Goal: Transaction & Acquisition: Book appointment/travel/reservation

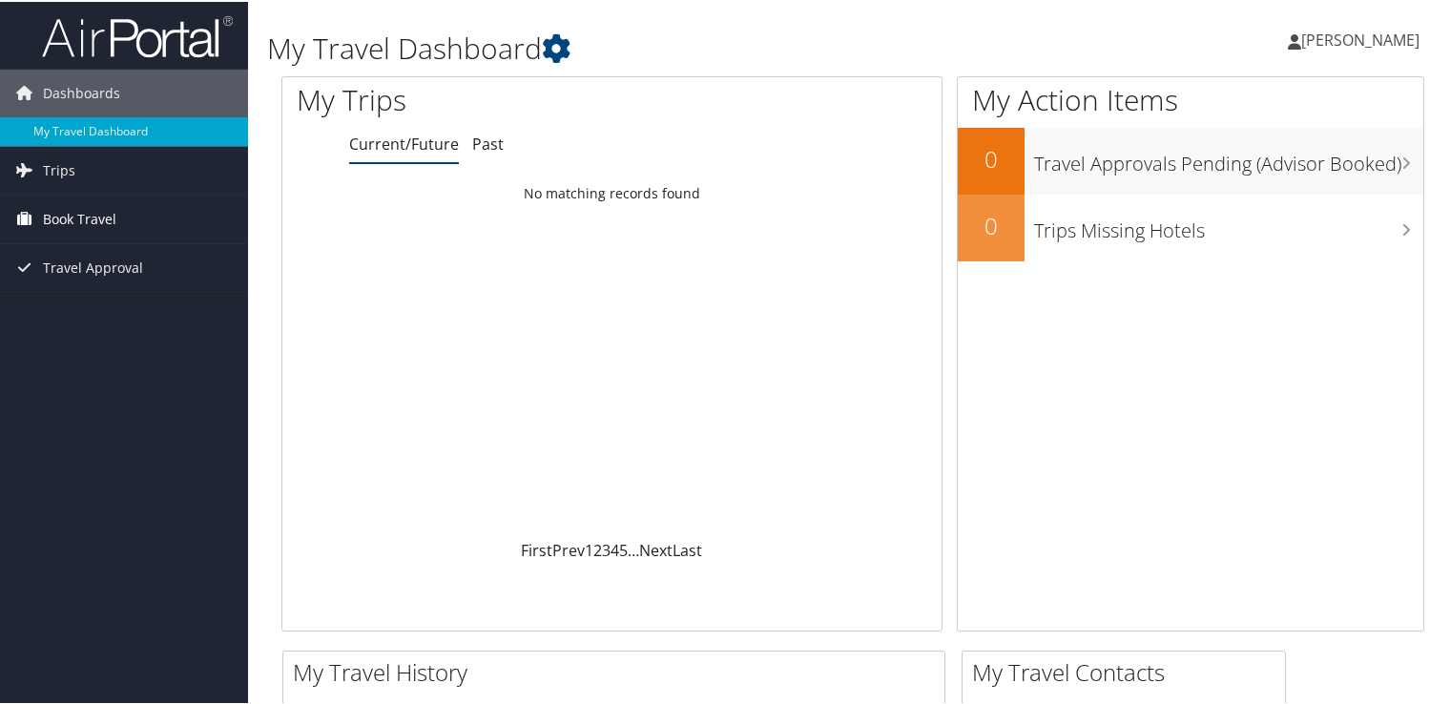
click at [53, 210] on span "Book Travel" at bounding box center [79, 218] width 73 height 48
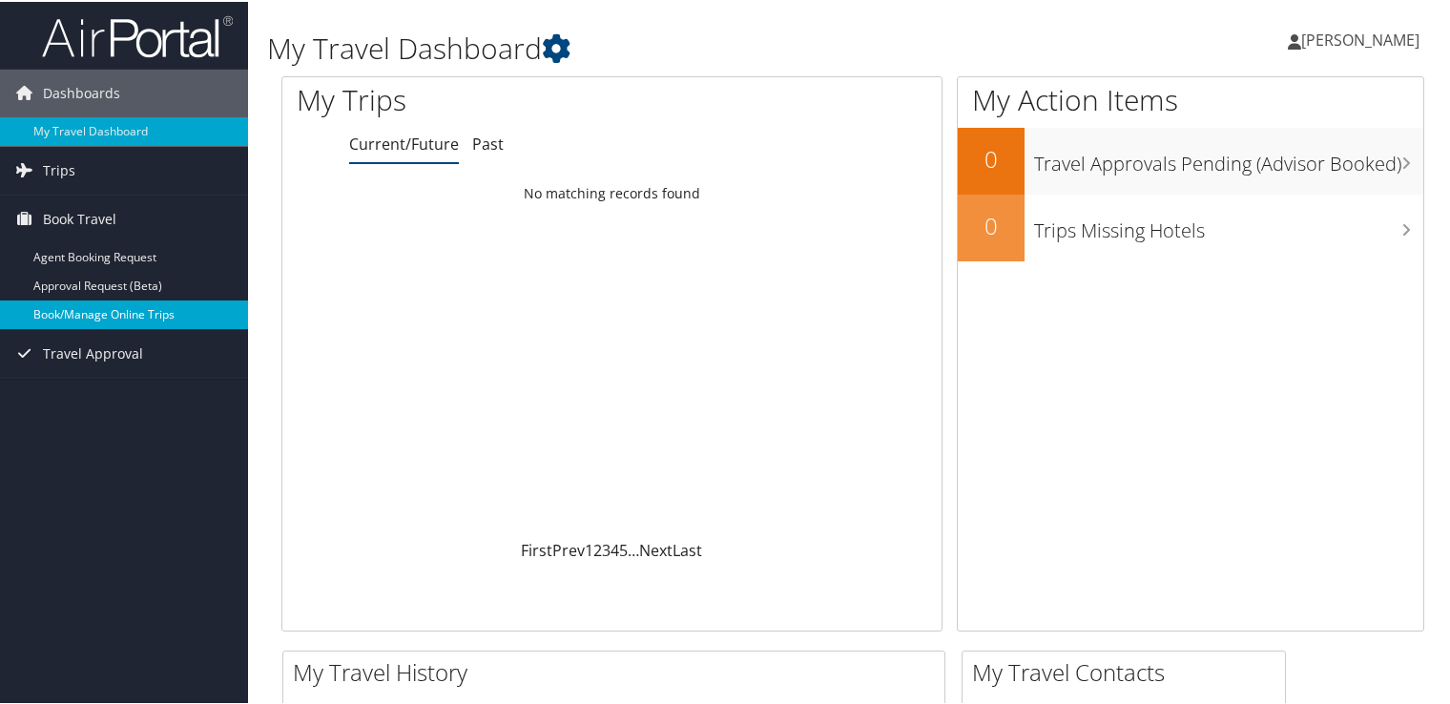
click at [118, 312] on link "Book/Manage Online Trips" at bounding box center [124, 313] width 248 height 29
